Goal: Obtain resource: Download file/media

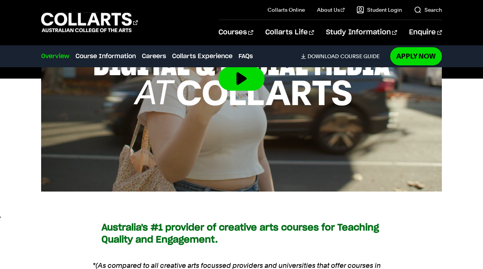
scroll to position [352, 0]
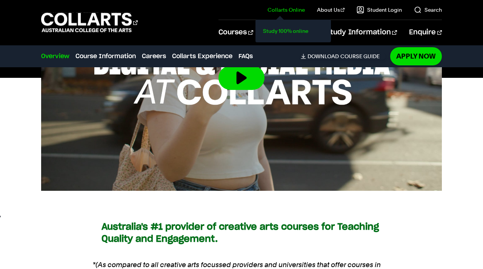
click at [285, 31] on link "Study 100% online" at bounding box center [292, 31] width 63 height 11
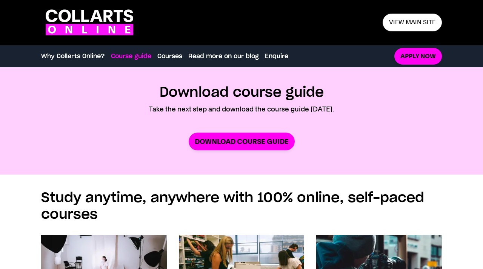
scroll to position [438, 0]
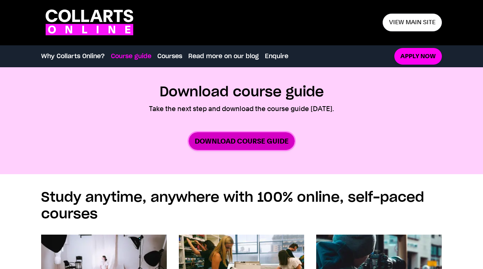
click at [244, 142] on link "Download Course Guide" at bounding box center [242, 141] width 106 height 18
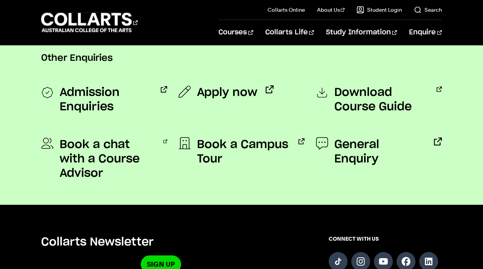
scroll to position [653, 0]
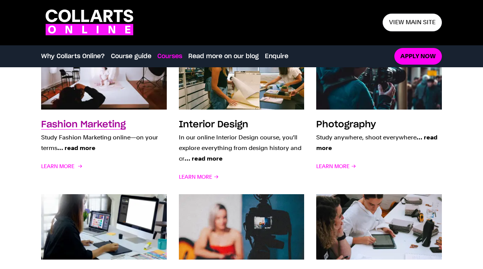
scroll to position [679, 0]
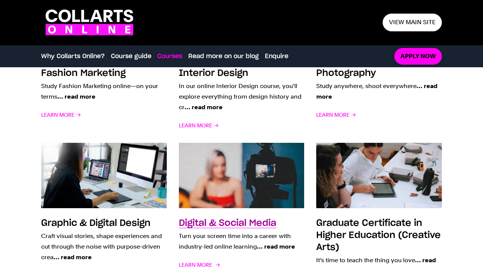
click at [250, 164] on img at bounding box center [241, 176] width 138 height 72
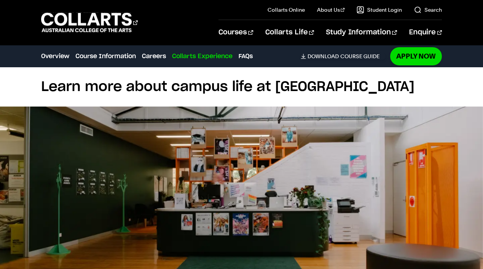
scroll to position [1584, 0]
